Goal: Task Accomplishment & Management: Use online tool/utility

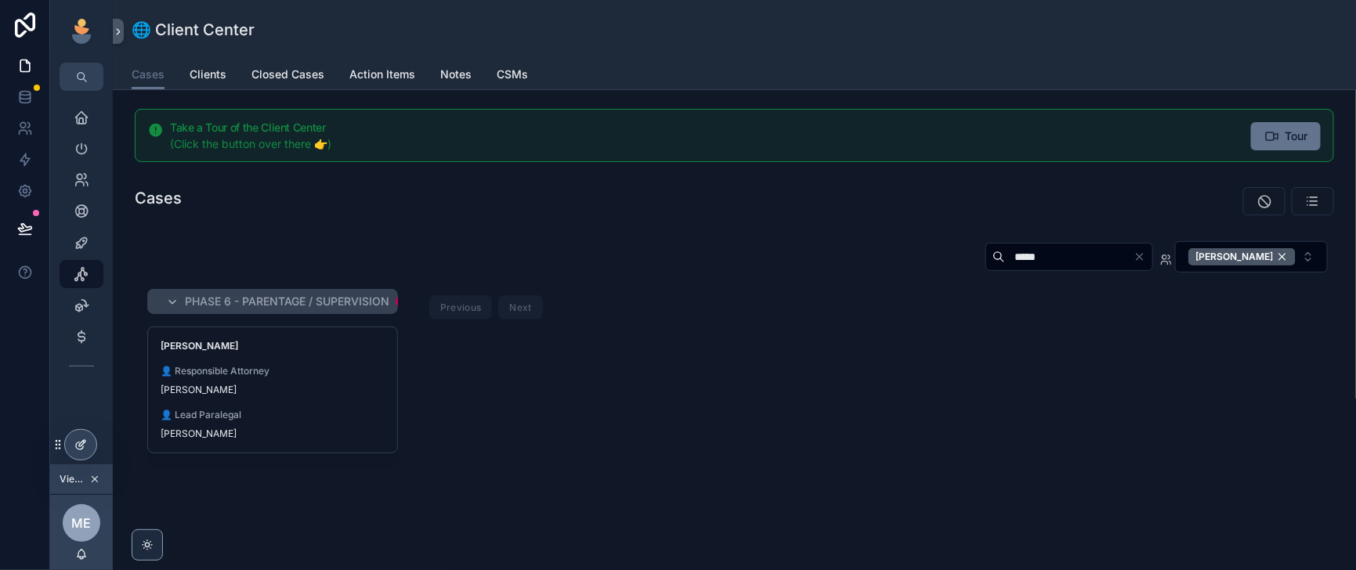
click at [75, 442] on div at bounding box center [80, 445] width 31 height 30
click at [81, 447] on icon at bounding box center [80, 445] width 13 height 13
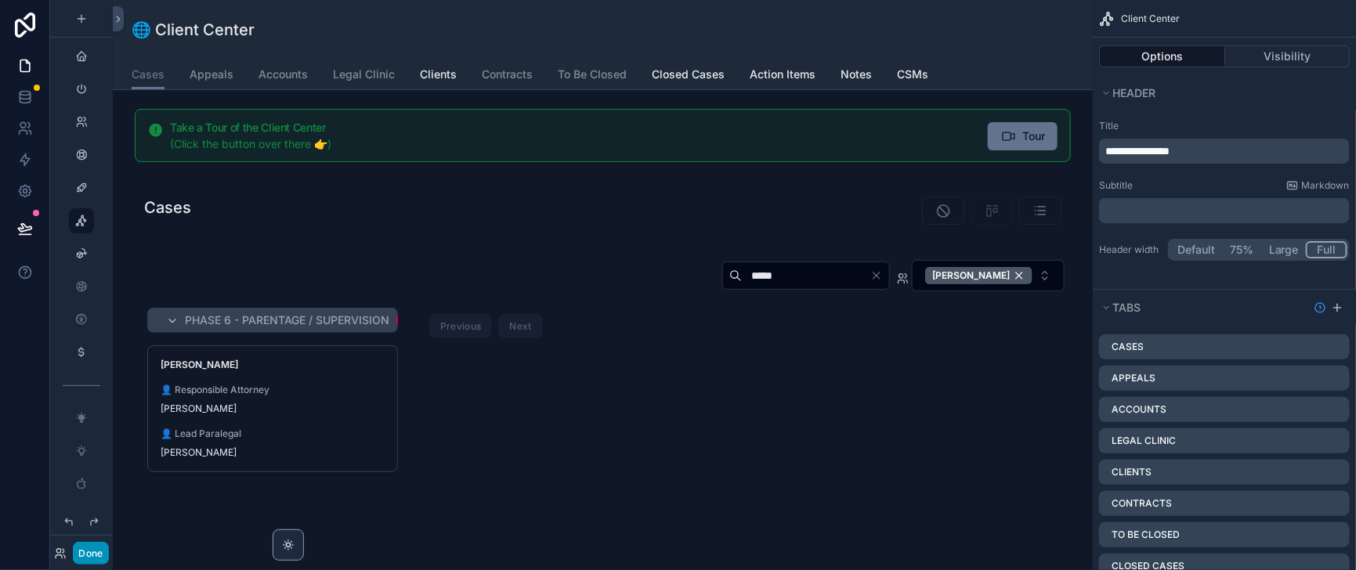
click at [108, 542] on button "Done" at bounding box center [90, 553] width 35 height 23
click at [64, 549] on icon at bounding box center [64, 551] width 2 height 4
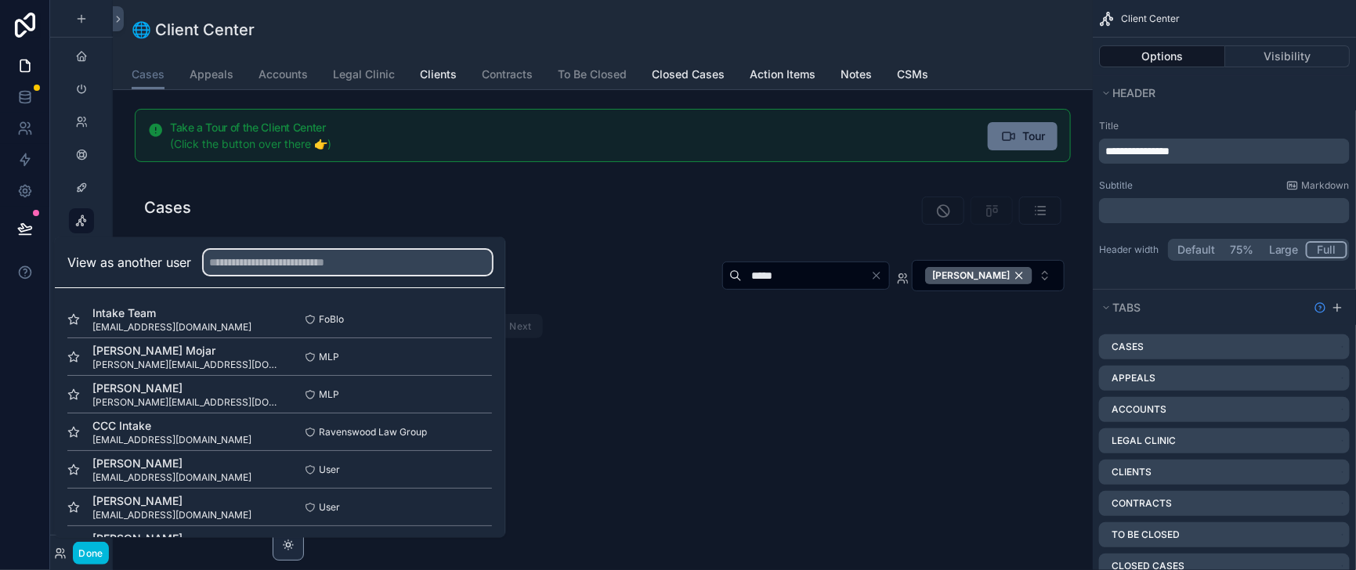
click at [275, 251] on input "text" at bounding box center [348, 263] width 288 height 25
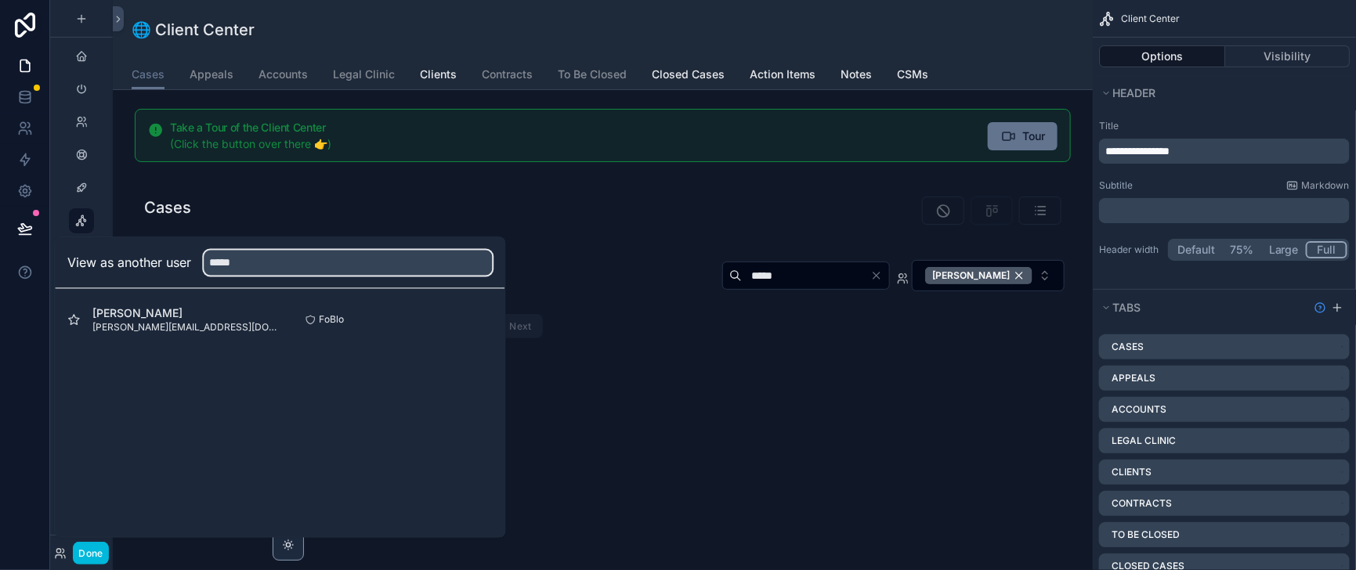
type input "*****"
click at [0, 0] on button "Select" at bounding box center [0, 0] width 0 height 0
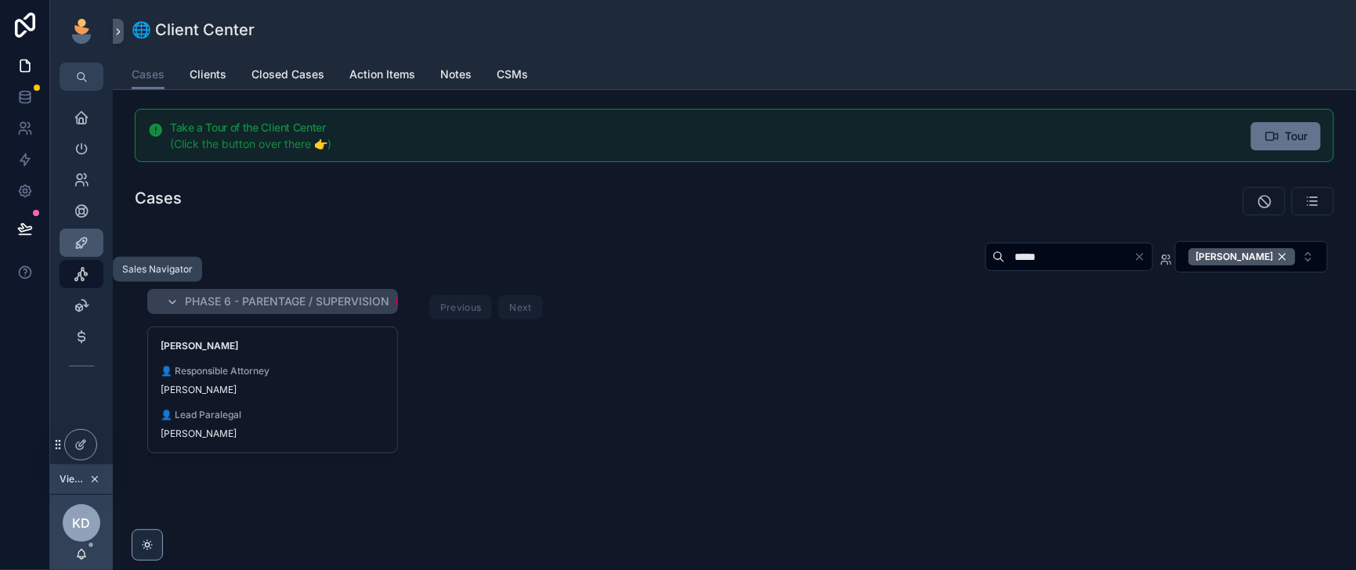
click at [87, 251] on icon "scrollable content" at bounding box center [82, 243] width 16 height 16
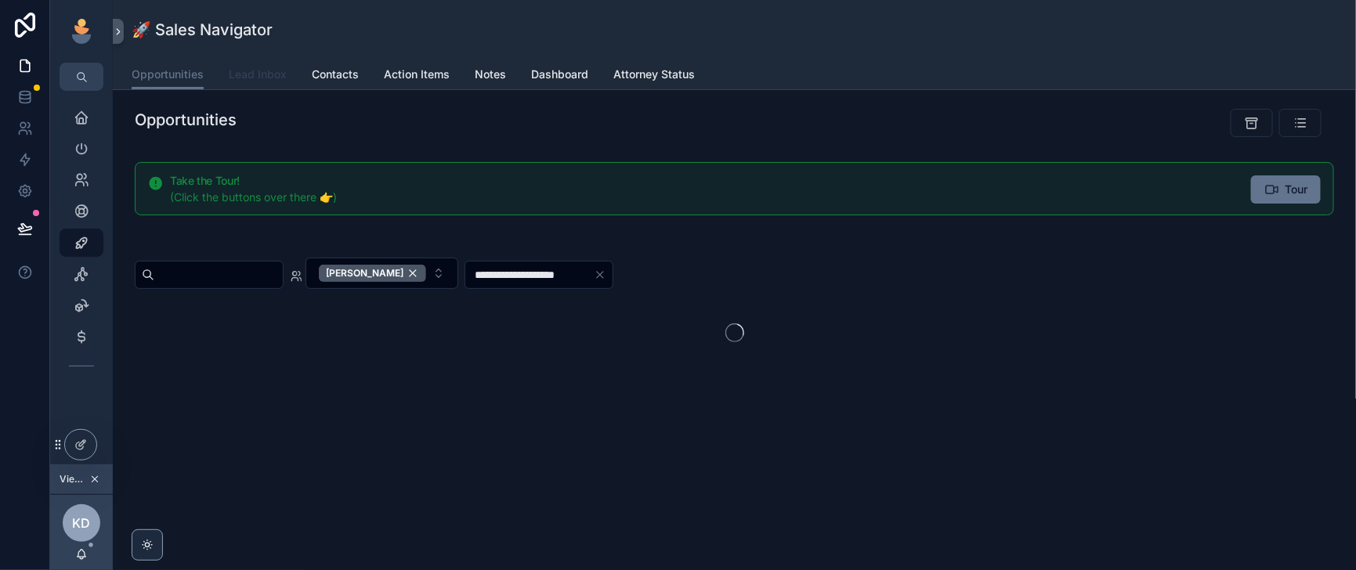
click at [286, 82] on span "Lead Inbox" at bounding box center [258, 75] width 58 height 16
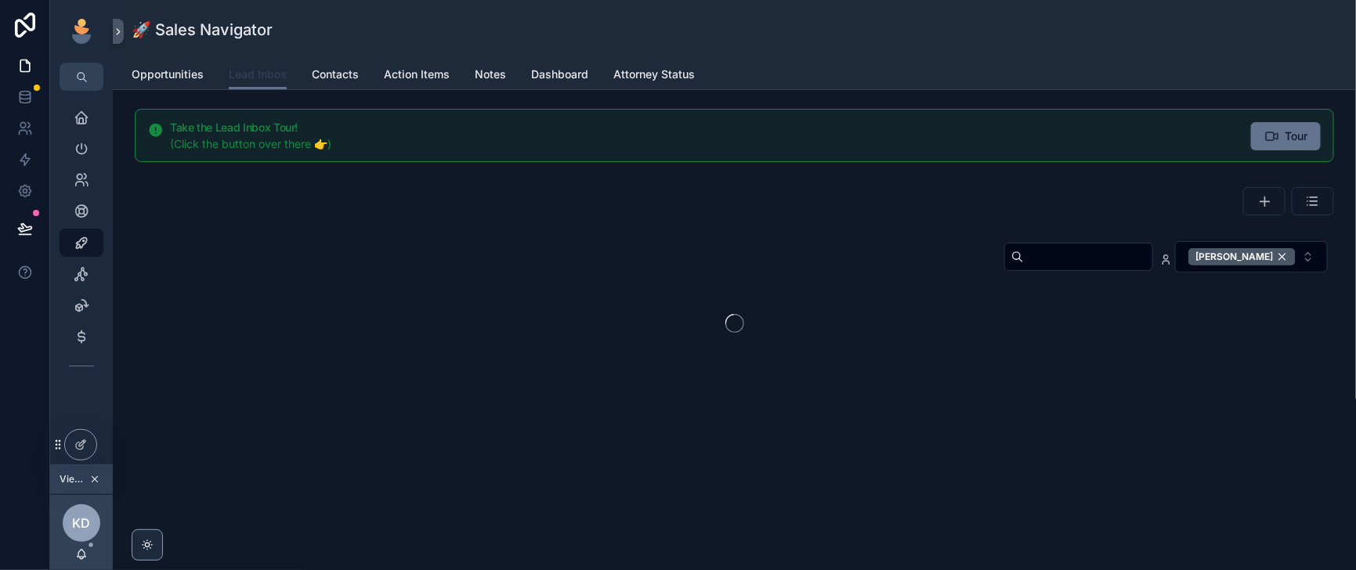
click at [287, 82] on span "Lead Inbox" at bounding box center [258, 75] width 58 height 16
click at [1024, 268] on input "scrollable content" at bounding box center [1088, 257] width 129 height 22
type input "******"
click at [1258, 266] on div "[PERSON_NAME]" at bounding box center [1242, 256] width 107 height 17
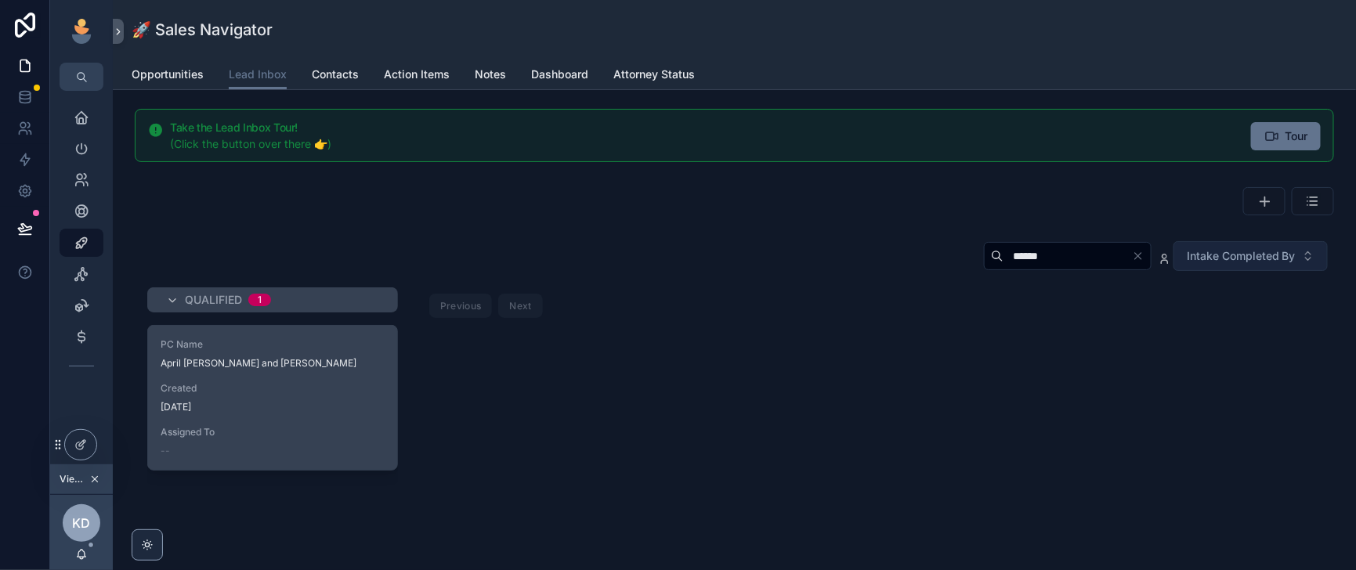
click at [300, 395] on span "Created" at bounding box center [273, 388] width 224 height 13
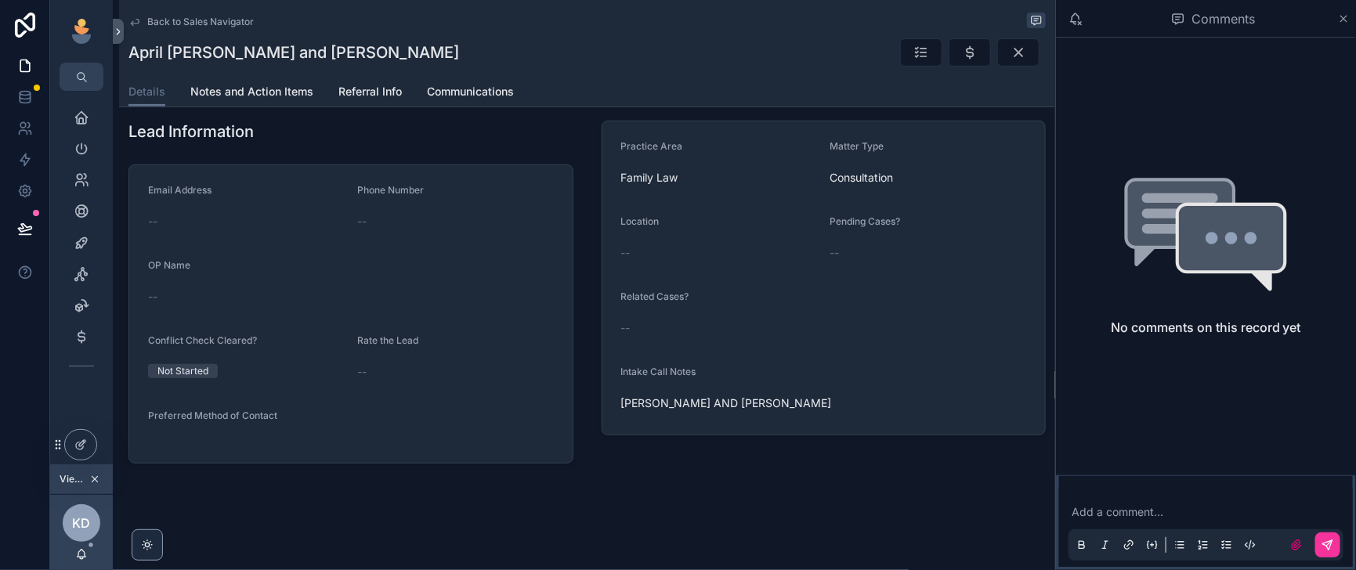
scroll to position [325, 0]
click at [215, 28] on span "Back to Sales Navigator" at bounding box center [200, 22] width 107 height 13
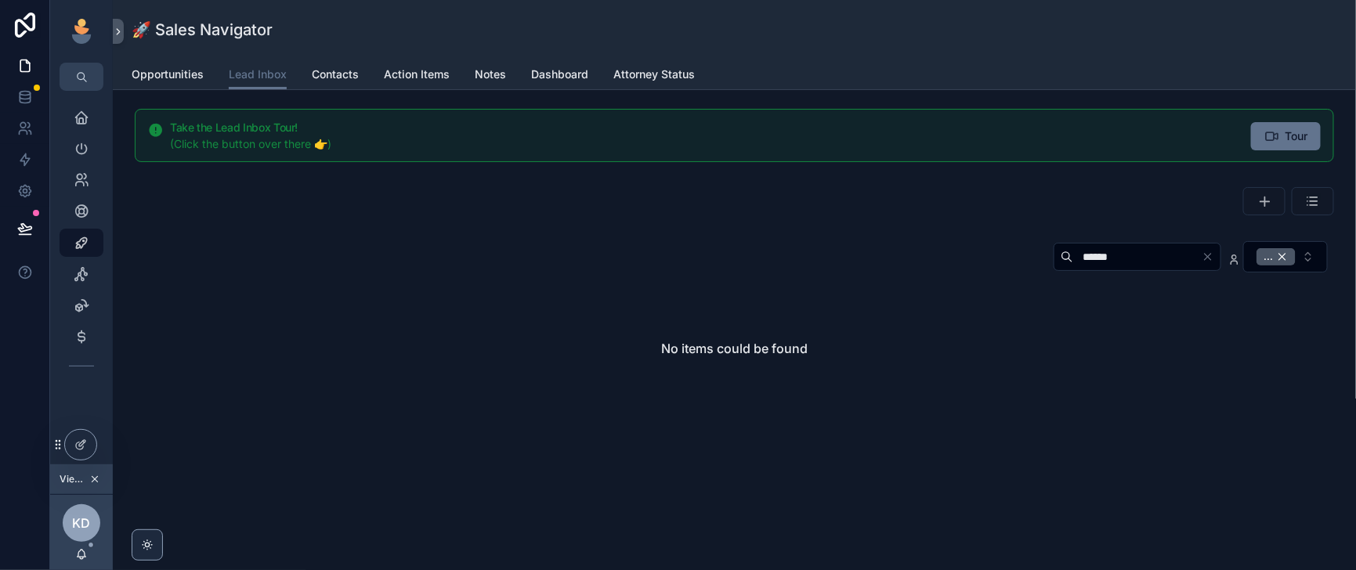
drag, startPoint x: 1049, startPoint y: 295, endPoint x: 978, endPoint y: 295, distance: 71.3
click at [1054, 271] on div "******" at bounding box center [1138, 257] width 168 height 28
type input "*******"
click at [1264, 266] on div "..." at bounding box center [1276, 256] width 39 height 17
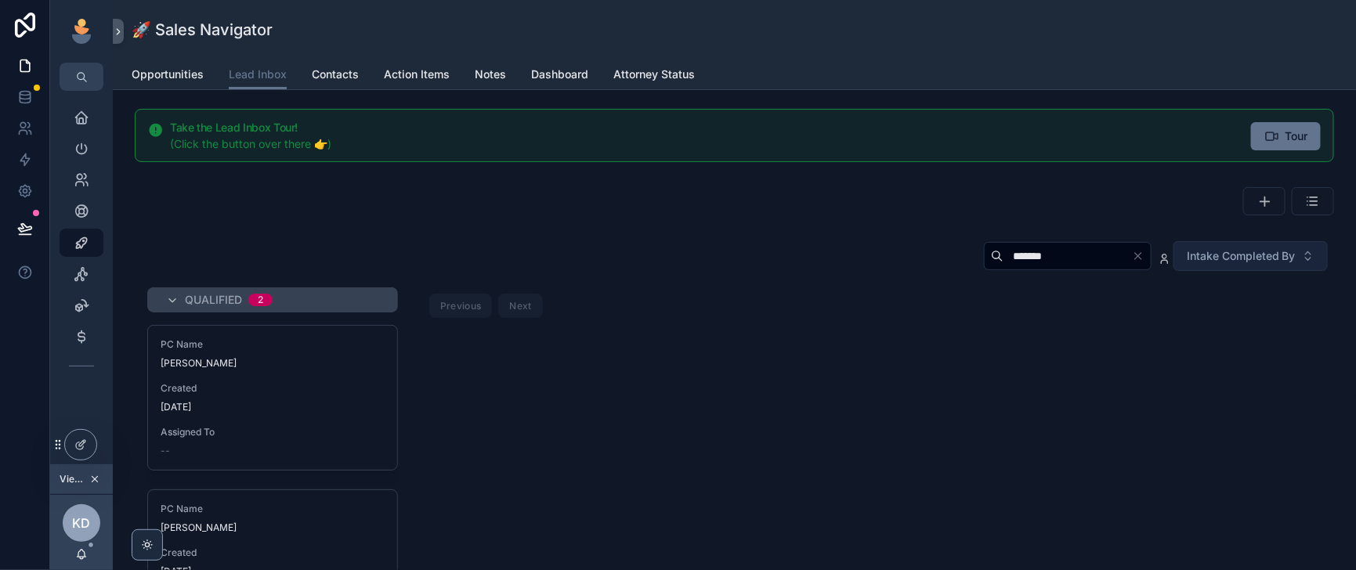
scroll to position [195, 0]
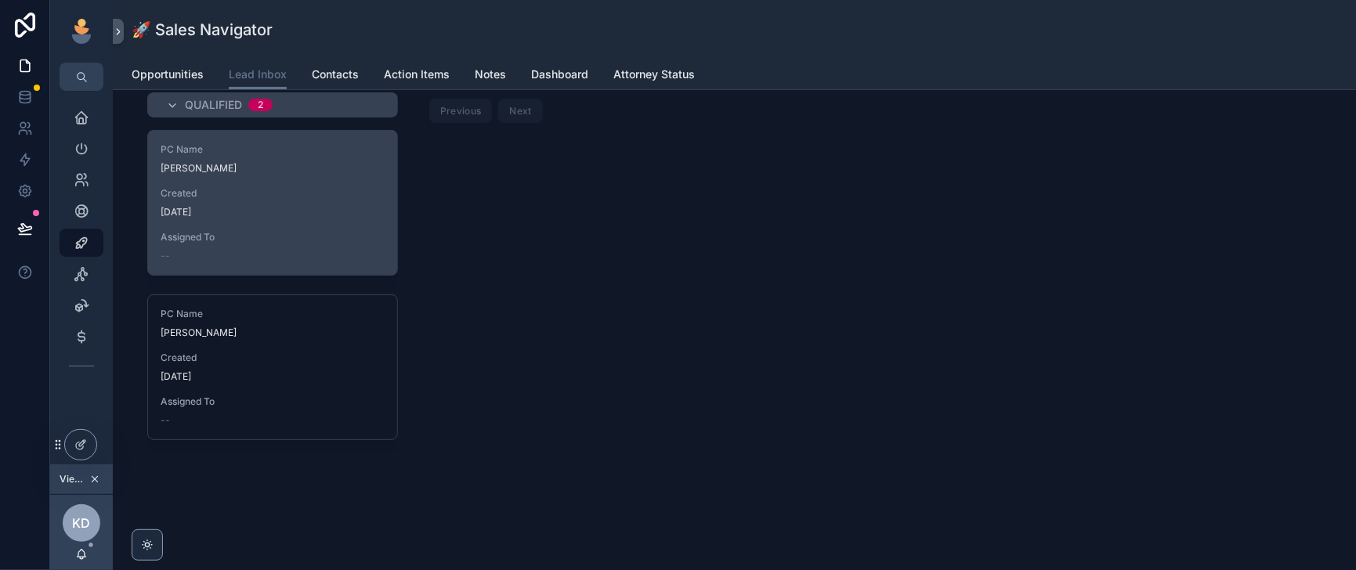
click at [335, 244] on span "Assigned To" at bounding box center [273, 237] width 224 height 13
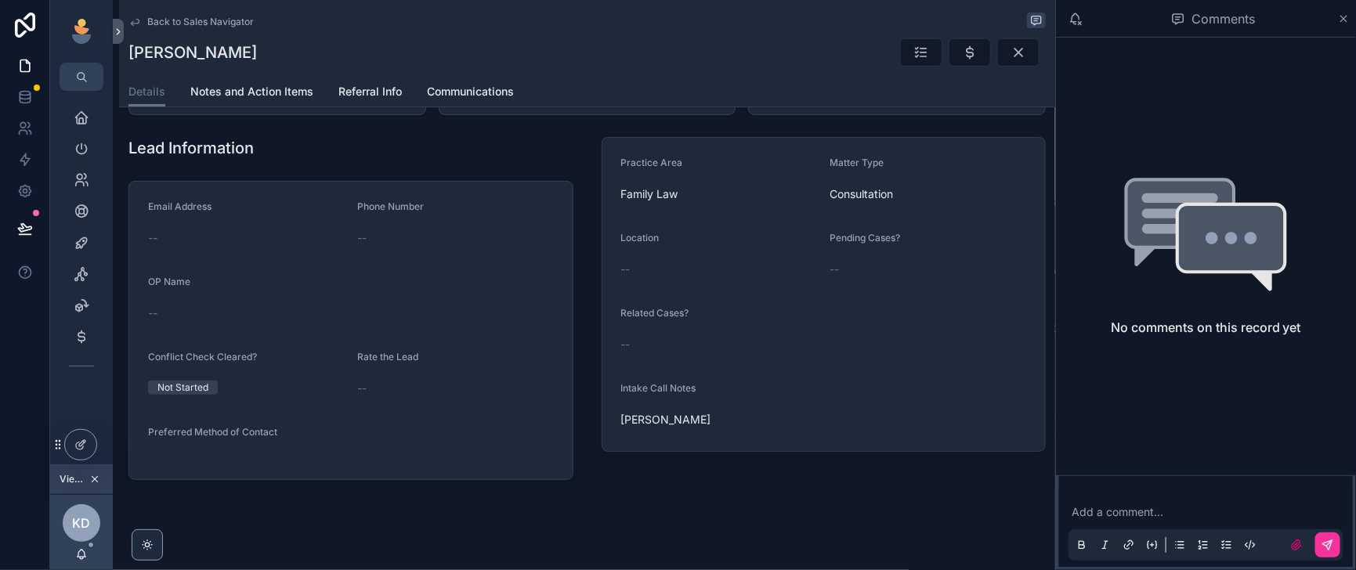
scroll to position [325, 0]
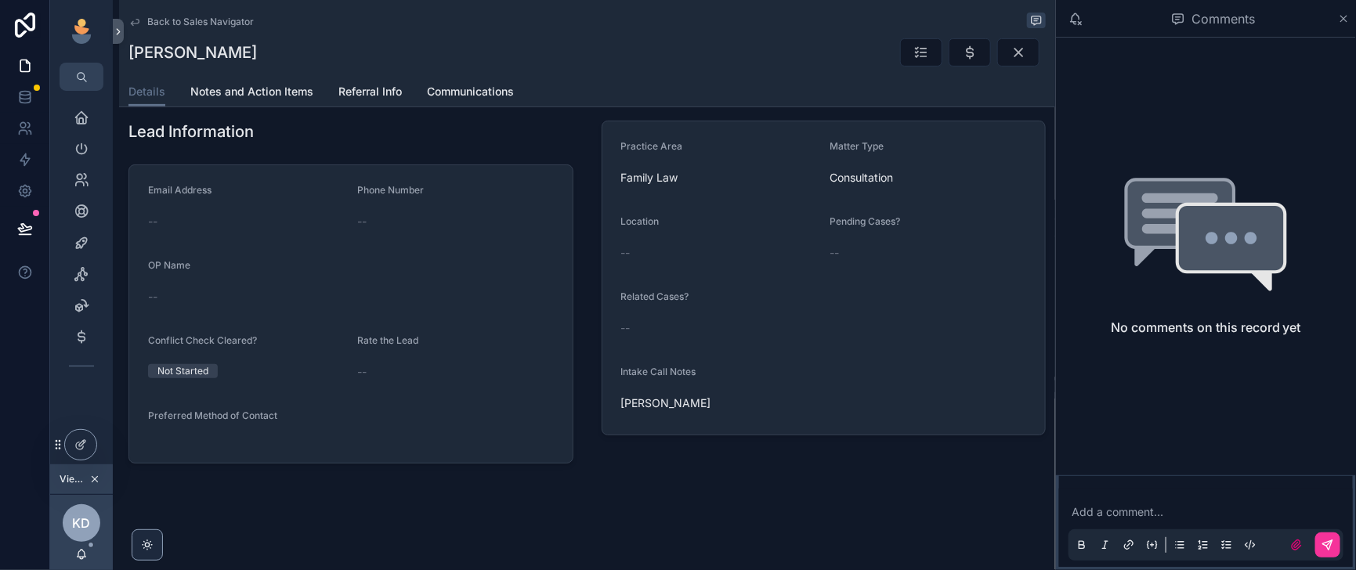
click at [183, 28] on span "Back to Sales Navigator" at bounding box center [200, 22] width 107 height 13
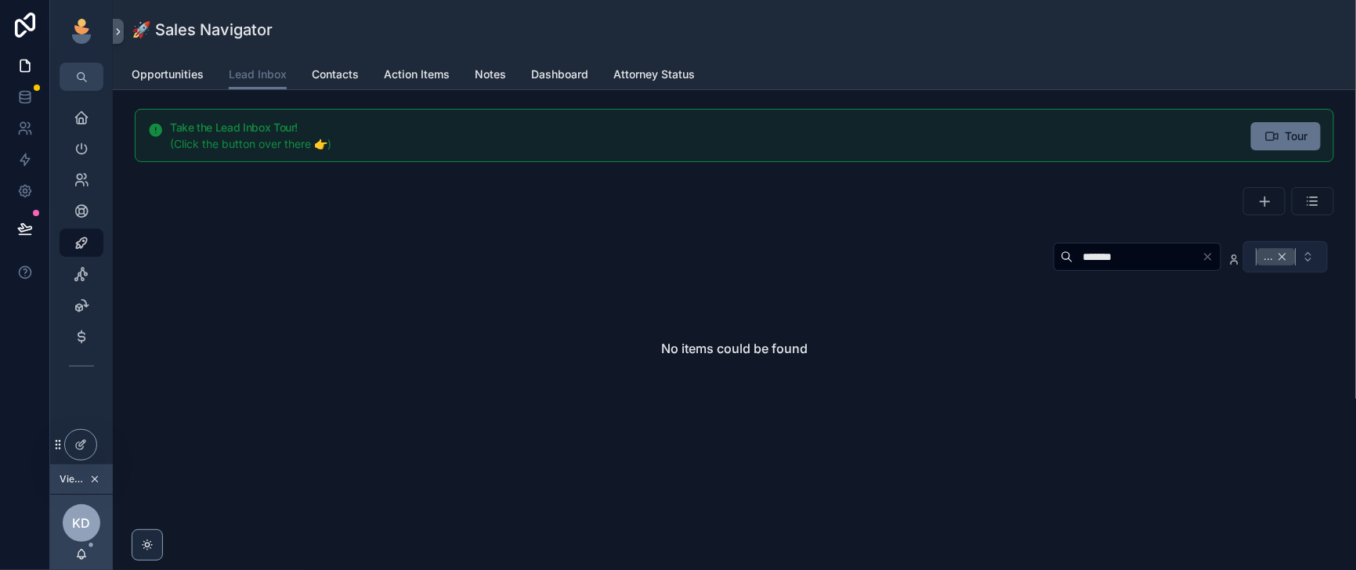
click at [1261, 266] on div "..." at bounding box center [1276, 256] width 39 height 17
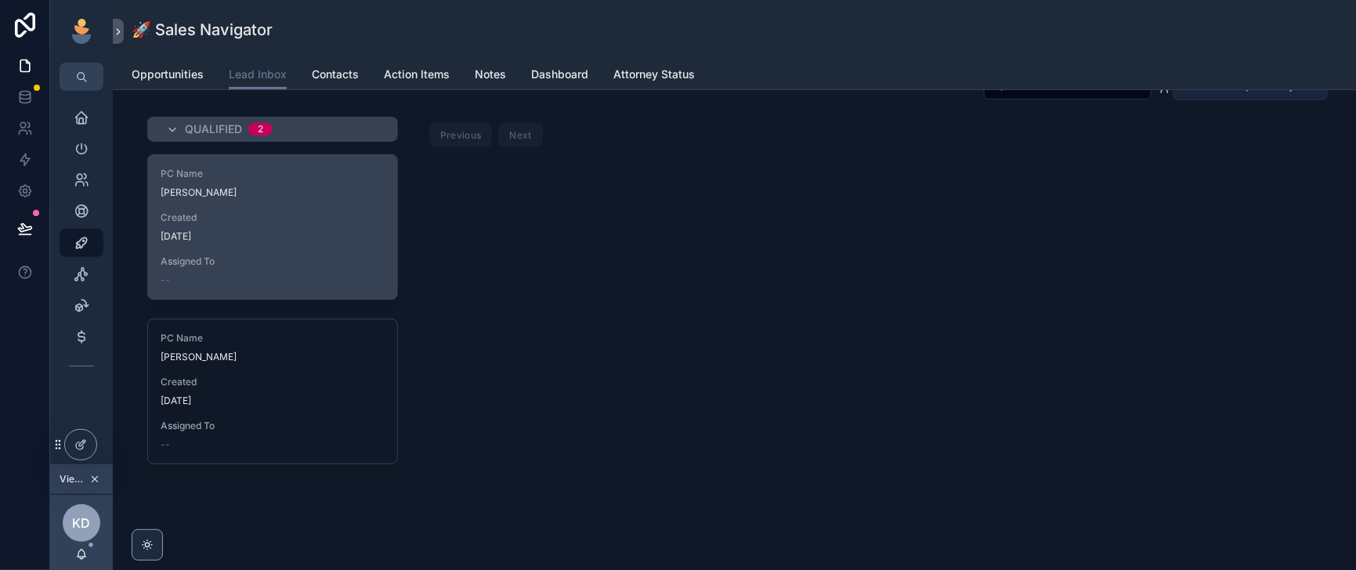
scroll to position [195, 0]
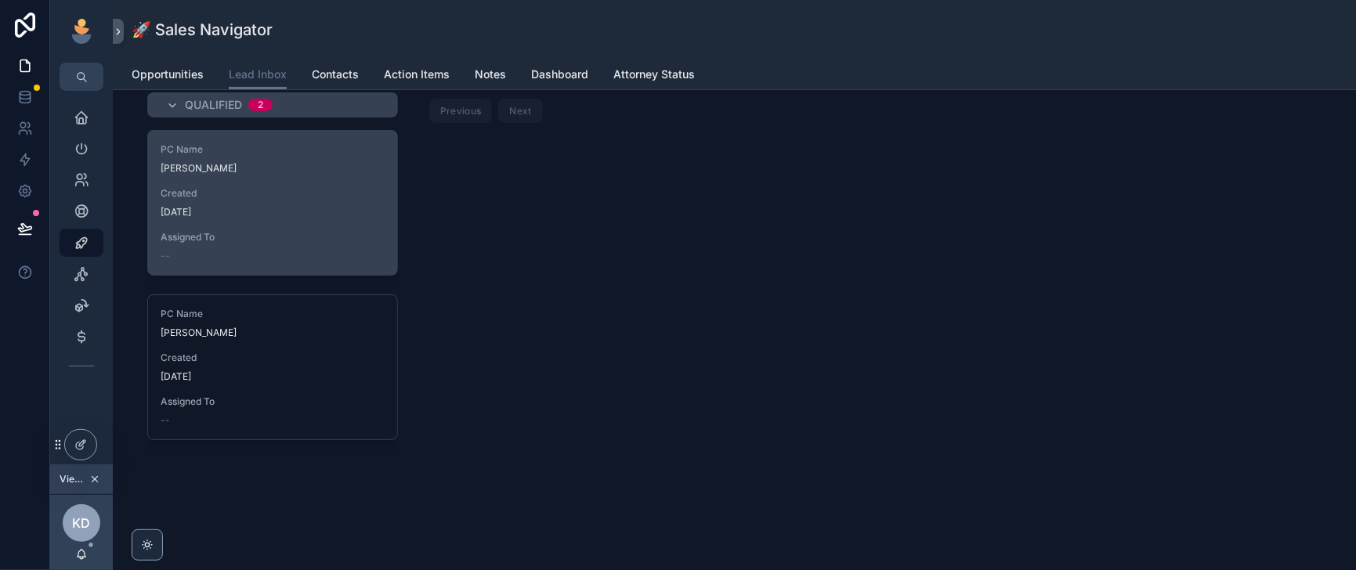
click at [340, 364] on span "Created" at bounding box center [273, 358] width 224 height 13
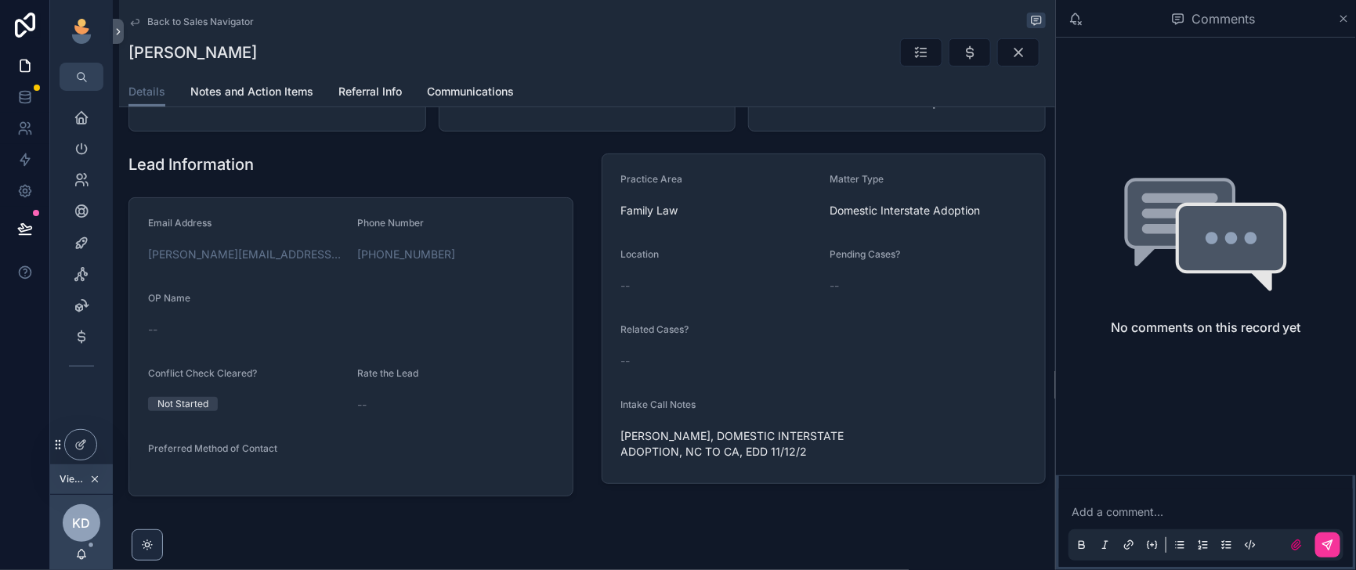
scroll to position [325, 0]
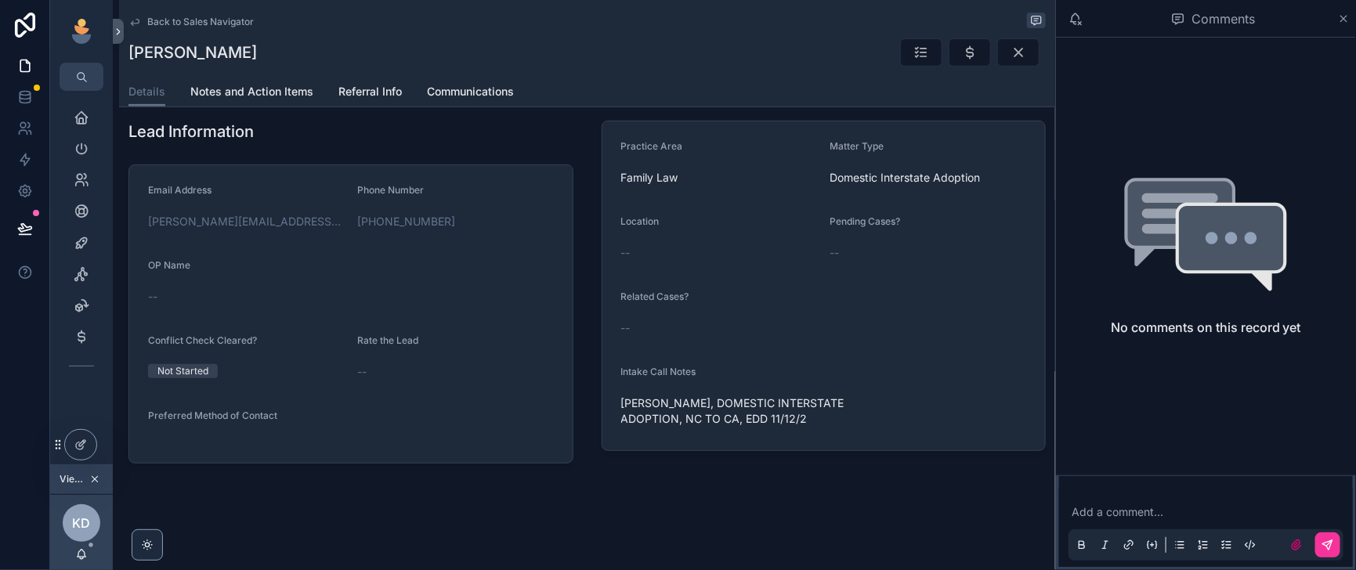
click at [194, 20] on span "Back to Sales Navigator" at bounding box center [200, 22] width 107 height 13
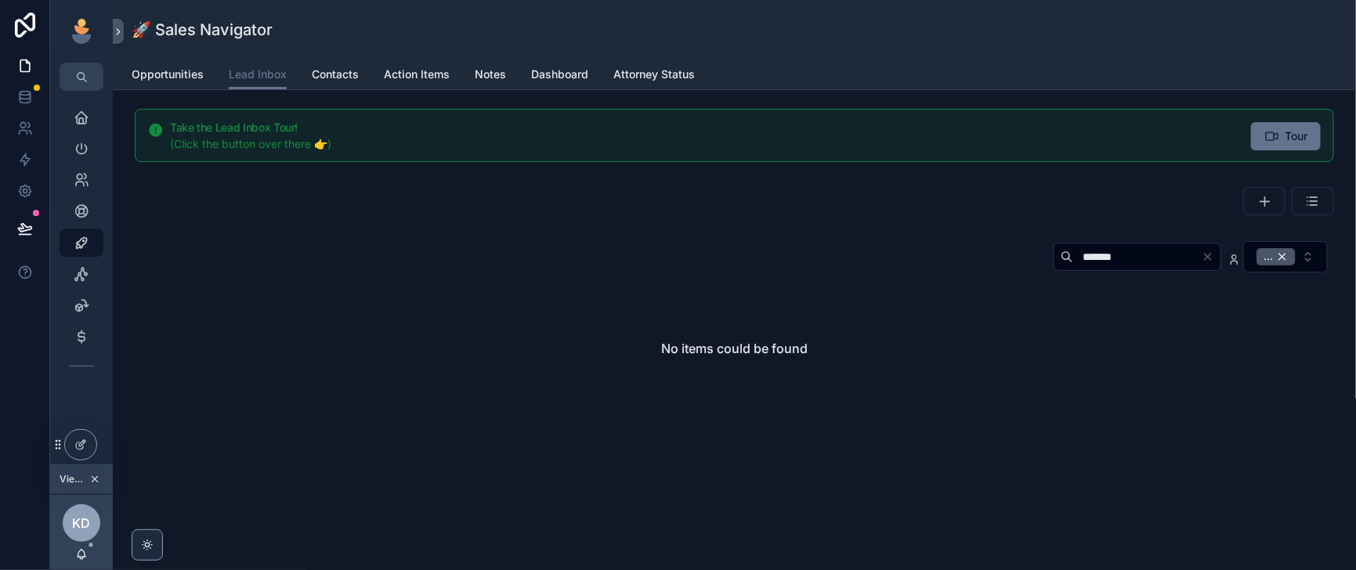
drag, startPoint x: 1060, startPoint y: 295, endPoint x: 976, endPoint y: 295, distance: 84.6
click at [1054, 271] on div "*******" at bounding box center [1138, 257] width 168 height 28
click at [1265, 266] on div "..." at bounding box center [1276, 256] width 39 height 17
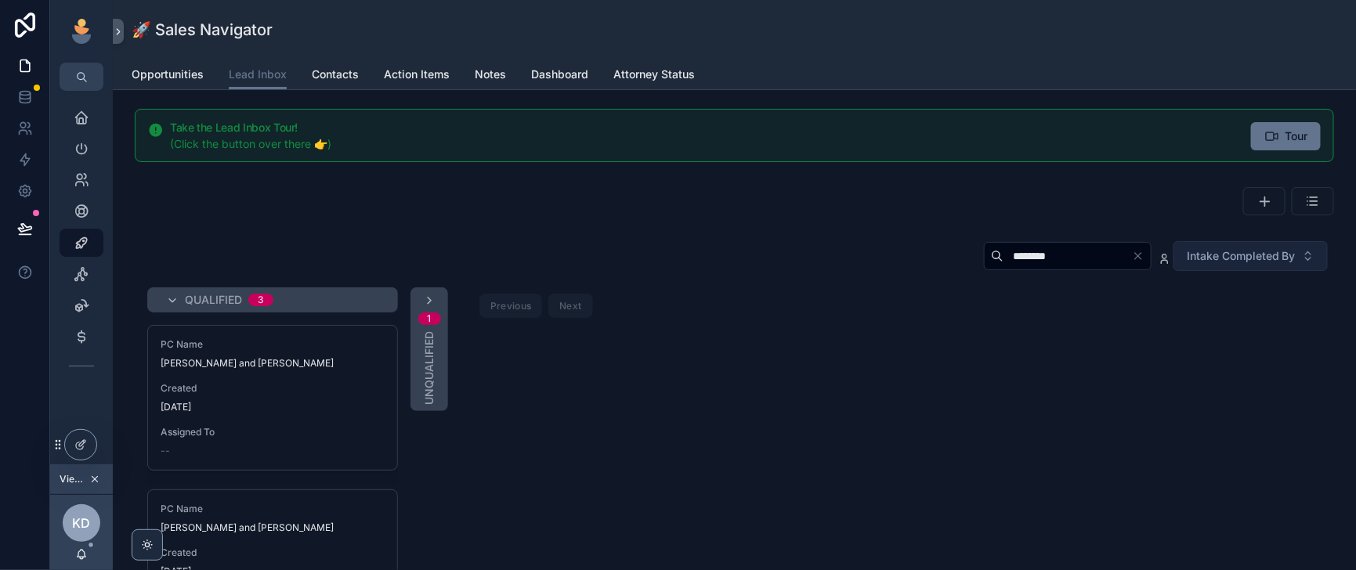
drag, startPoint x: 981, startPoint y: 288, endPoint x: 890, endPoint y: 299, distance: 91.5
click at [984, 270] on div "********" at bounding box center [1068, 256] width 168 height 28
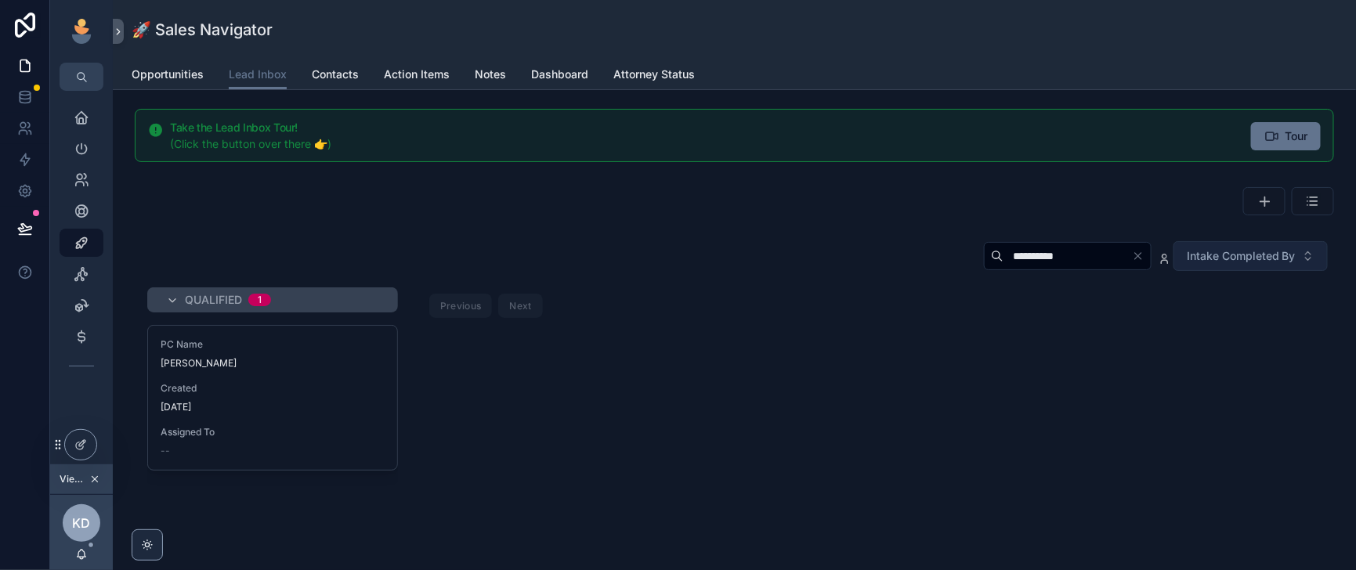
type input "**********"
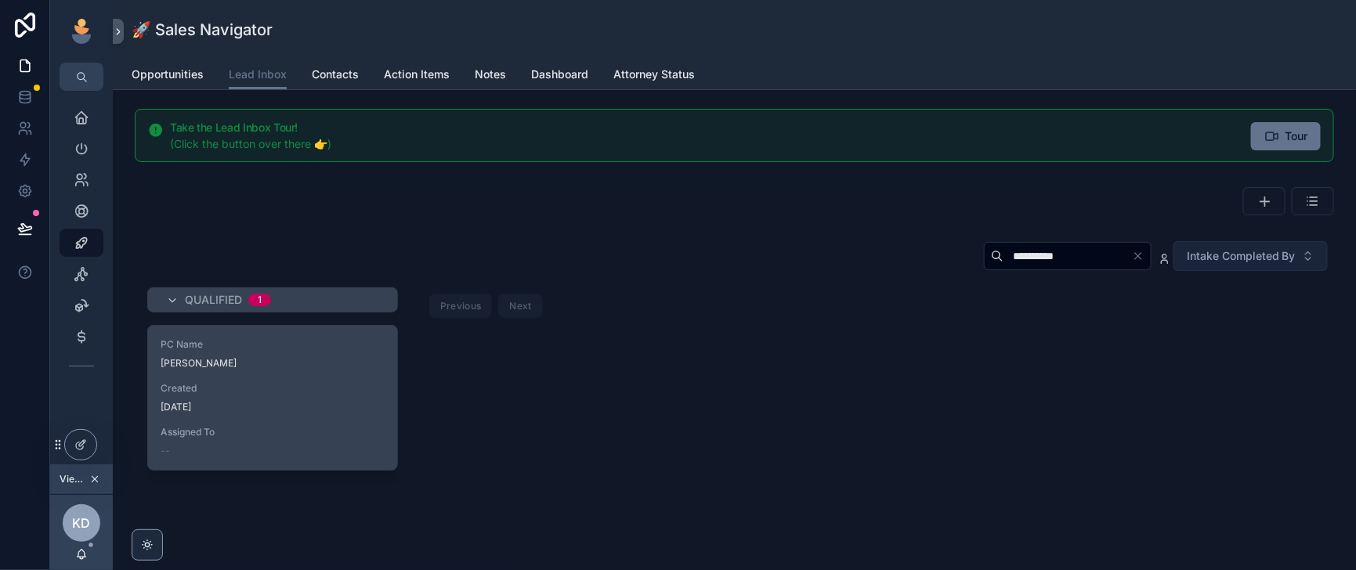
click at [301, 415] on div "PC Name [PERSON_NAME] Created [DATE] Assigned To --" at bounding box center [272, 398] width 249 height 144
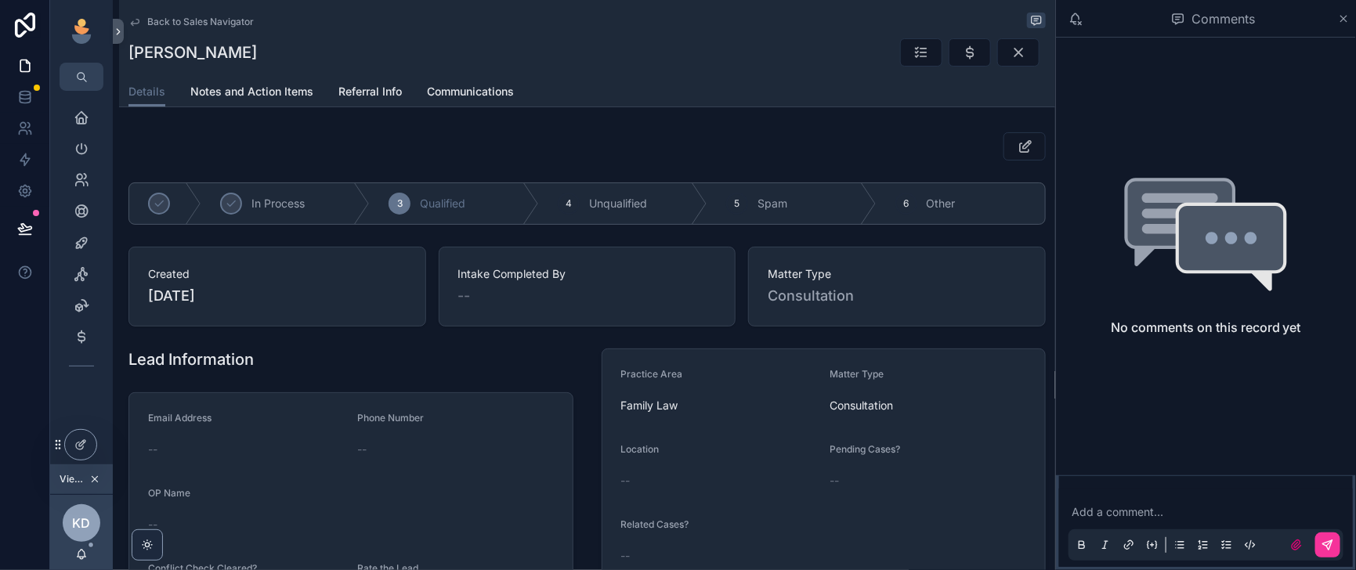
scroll to position [195, 0]
